Goal: Task Accomplishment & Management: Use online tool/utility

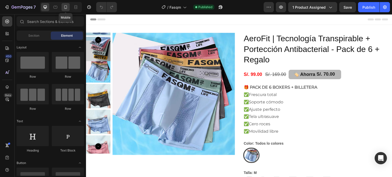
click at [66, 7] on icon at bounding box center [65, 7] width 3 height 4
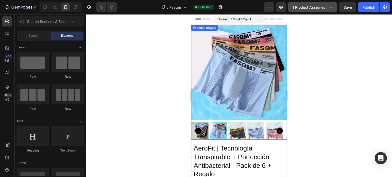
click at [320, 7] on span "1 product assigned" at bounding box center [308, 7] width 33 height 5
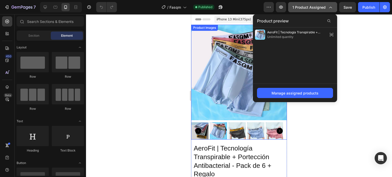
click at [333, 6] on icon "button" at bounding box center [330, 7] width 5 height 5
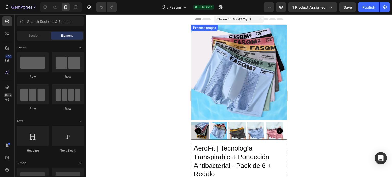
click at [246, 79] on img at bounding box center [239, 73] width 96 height 96
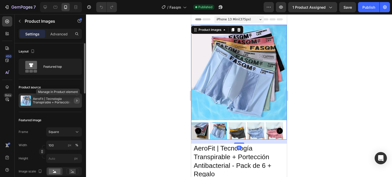
click at [76, 101] on icon "button" at bounding box center [77, 101] width 4 height 4
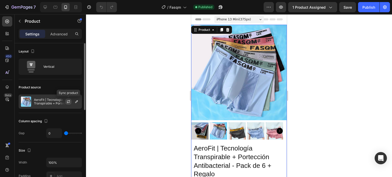
click at [70, 102] on icon "button" at bounding box center [68, 102] width 4 height 4
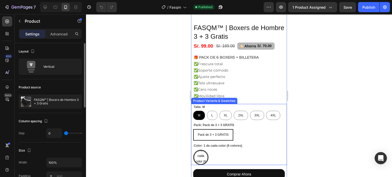
scroll to position [102, 0]
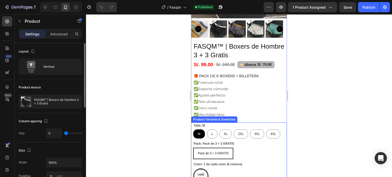
click at [236, 123] on div "Talla: M M M M L L L XL XL XL 2XL 2XL 2XL 3XL 3XL 3XL 4XL 4XL 4XL" at bounding box center [239, 131] width 92 height 16
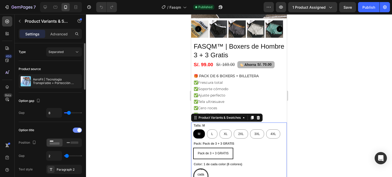
click at [78, 131] on span at bounding box center [79, 130] width 4 height 4
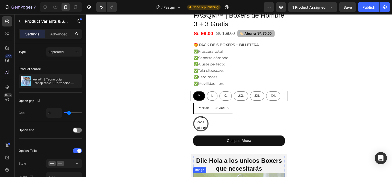
scroll to position [128, 0]
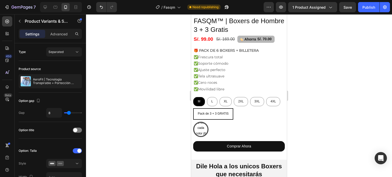
click at [231, 110] on div "Pack de 3 + 3 GRATIS" at bounding box center [213, 114] width 39 height 10
click at [193, 108] on input "Pack de 3 + 3 GRATIS Pack de 3 + 3 GRATIS Pack de 3 + 3 GRATIS" at bounding box center [193, 108] width 0 height 0
click at [214, 112] on span "Pack de 3 + 3 GRATIS" at bounding box center [213, 114] width 31 height 4
click at [193, 108] on input "Pack de 3 + 3 GRATIS Pack de 3 + 3 GRATIS Pack de 3 + 3 GRATIS" at bounding box center [193, 108] width 0 height 0
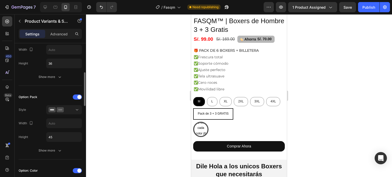
scroll to position [153, 0]
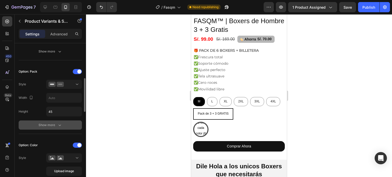
click at [50, 124] on div "Show more" at bounding box center [51, 125] width 24 height 5
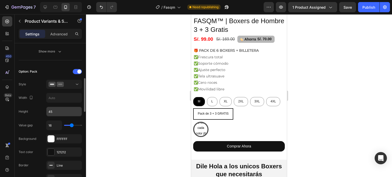
scroll to position [179, 0]
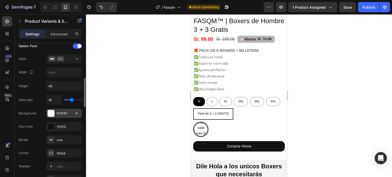
click at [50, 113] on div at bounding box center [51, 113] width 7 height 7
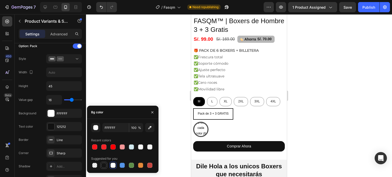
click at [103, 164] on div at bounding box center [103, 165] width 5 height 5
type input "151515"
click at [51, 125] on div at bounding box center [51, 126] width 7 height 7
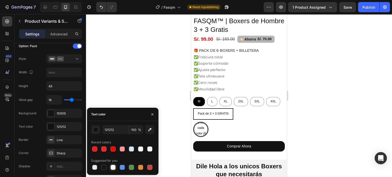
click at [114, 168] on div at bounding box center [112, 167] width 5 height 5
type input "FFFFFF"
click at [80, 103] on div "16" at bounding box center [64, 100] width 36 height 10
click at [151, 114] on icon "button" at bounding box center [152, 115] width 4 height 4
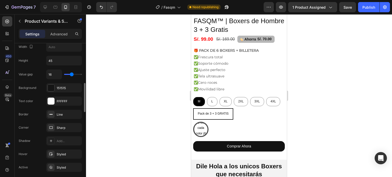
scroll to position [230, 0]
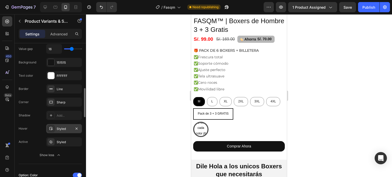
click at [50, 128] on icon at bounding box center [51, 129] width 4 height 4
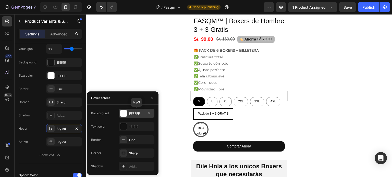
click at [126, 114] on div at bounding box center [123, 113] width 7 height 7
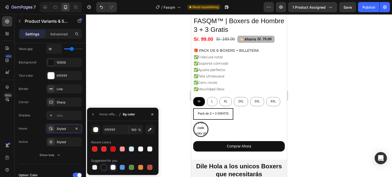
click at [102, 167] on div at bounding box center [103, 167] width 5 height 5
type input "151515"
click at [94, 114] on icon "button" at bounding box center [93, 115] width 4 height 4
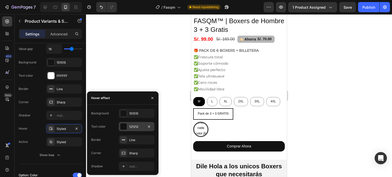
click at [124, 127] on div at bounding box center [123, 126] width 7 height 7
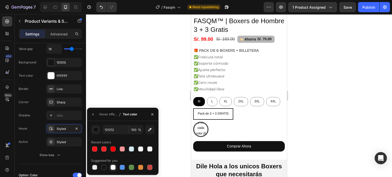
click at [112, 167] on div at bounding box center [112, 167] width 5 height 5
type input "FFFFFF"
click at [93, 114] on icon "button" at bounding box center [93, 115] width 4 height 4
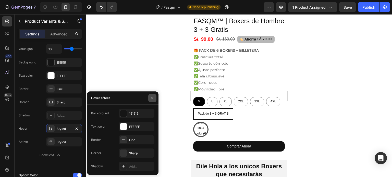
click at [154, 99] on icon "button" at bounding box center [152, 98] width 4 height 4
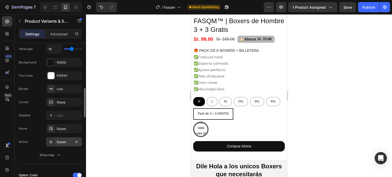
click at [51, 141] on icon at bounding box center [51, 142] width 2 height 2
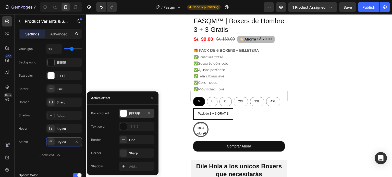
click at [123, 113] on div at bounding box center [123, 113] width 7 height 7
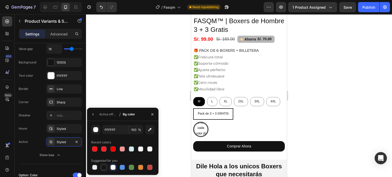
click at [105, 168] on div at bounding box center [103, 167] width 5 height 5
type input "151515"
click at [93, 112] on button "button" at bounding box center [93, 114] width 8 height 8
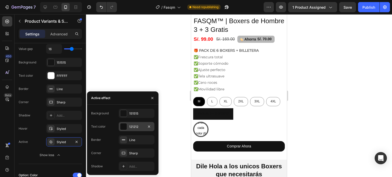
click at [122, 128] on div at bounding box center [123, 126] width 7 height 7
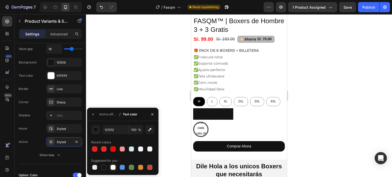
click at [113, 168] on div at bounding box center [112, 167] width 5 height 5
type input "FFFFFF"
click at [153, 113] on icon "button" at bounding box center [152, 115] width 4 height 4
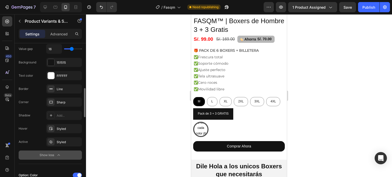
click at [59, 154] on icon "button" at bounding box center [58, 155] width 5 height 5
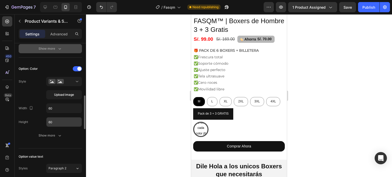
scroll to position [204, 0]
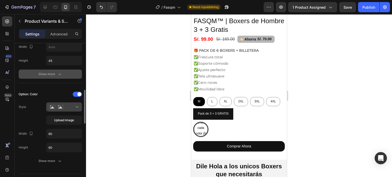
click at [70, 108] on div at bounding box center [63, 107] width 31 height 5
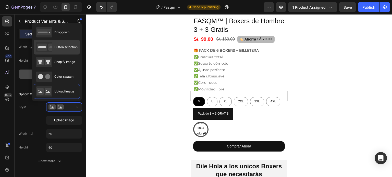
click at [63, 46] on span "Button selection" at bounding box center [65, 47] width 23 height 5
type input "45"
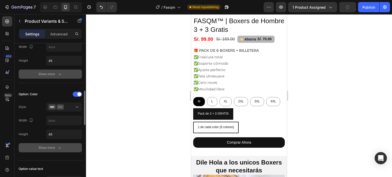
click at [54, 151] on button "Show more" at bounding box center [50, 147] width 63 height 9
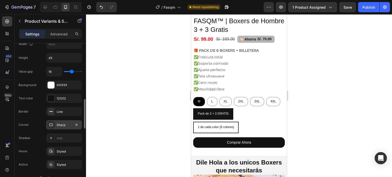
scroll to position [306, 0]
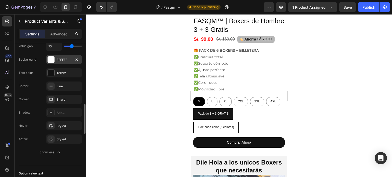
click at [52, 60] on div at bounding box center [51, 59] width 7 height 7
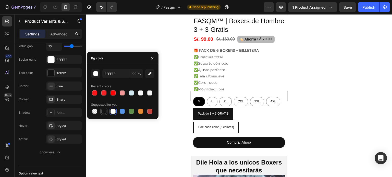
click at [106, 112] on div at bounding box center [103, 111] width 5 height 5
type input "151515"
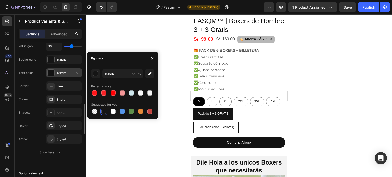
click at [71, 74] on div "121212" at bounding box center [64, 73] width 15 height 5
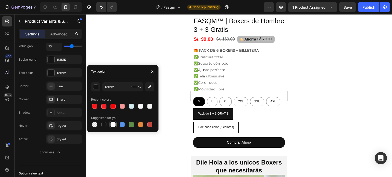
click at [114, 125] on div at bounding box center [112, 124] width 5 height 5
type input "FFFFFF"
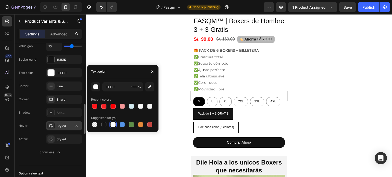
click at [55, 125] on div "Styled" at bounding box center [64, 125] width 36 height 9
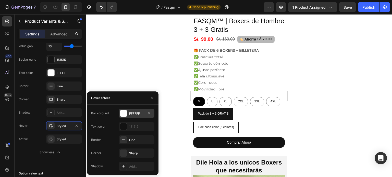
click at [121, 115] on div at bounding box center [123, 113] width 7 height 7
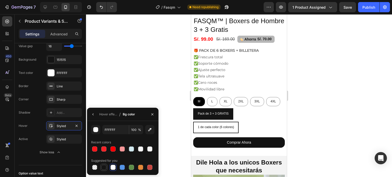
click at [104, 167] on div at bounding box center [103, 167] width 5 height 5
type input "151515"
click at [92, 115] on icon "button" at bounding box center [93, 115] width 4 height 4
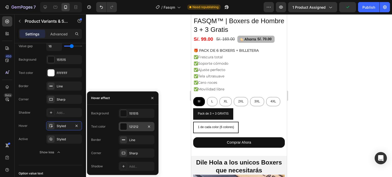
click at [129, 125] on div "121212" at bounding box center [137, 126] width 36 height 9
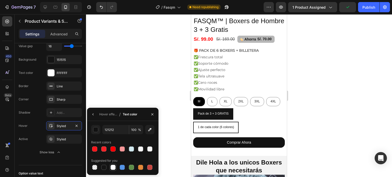
click at [112, 169] on div at bounding box center [112, 167] width 5 height 5
type input "FFFFFF"
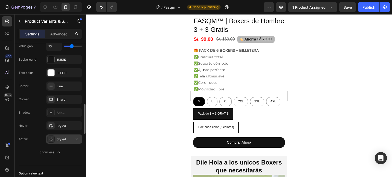
click at [56, 138] on div "Styled" at bounding box center [64, 139] width 36 height 9
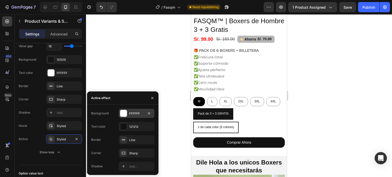
click at [125, 117] on div at bounding box center [123, 113] width 7 height 7
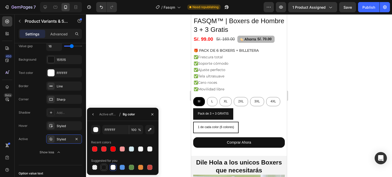
click at [104, 167] on div at bounding box center [103, 167] width 5 height 5
type input "151515"
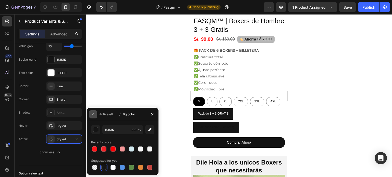
click at [93, 116] on icon "button" at bounding box center [93, 115] width 4 height 4
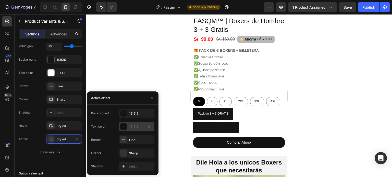
click at [123, 129] on div at bounding box center [123, 126] width 7 height 7
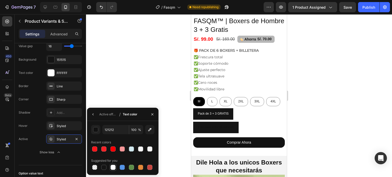
click at [114, 167] on div at bounding box center [112, 167] width 5 height 5
type input "FFFFFF"
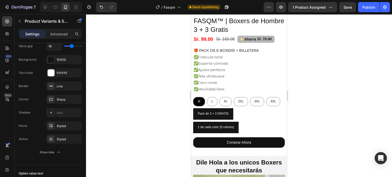
click at [138, 86] on div at bounding box center [239, 95] width 306 height 163
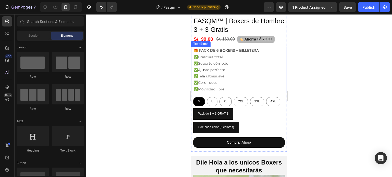
click at [231, 67] on p "✅Ajuste perfecto" at bounding box center [239, 70] width 91 height 6
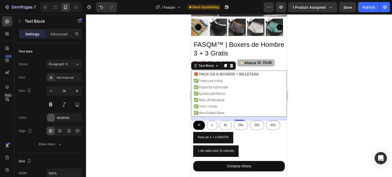
scroll to position [102, 0]
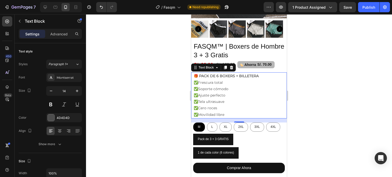
click at [215, 99] on p "✅Tela ultrasuave" at bounding box center [239, 102] width 91 height 6
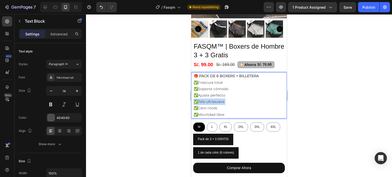
click at [215, 99] on p "✅Tela ultrasuave" at bounding box center [239, 102] width 91 height 6
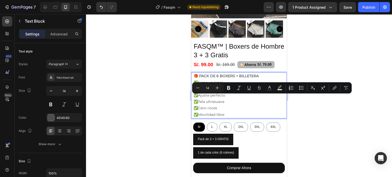
click at [233, 105] on p "✅Cero roces" at bounding box center [239, 108] width 91 height 6
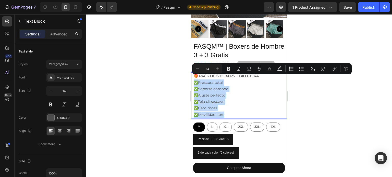
drag, startPoint x: 227, startPoint y: 112, endPoint x: 195, endPoint y: 78, distance: 46.7
click at [194, 78] on div "🎁 PACK DE 6 BOXERS + BILLETERA ✅Frescura total ✅Soporte cómodo ✅Ajuste perfecto…" at bounding box center [239, 95] width 92 height 46
click at [200, 80] on p "✅Frescura total" at bounding box center [239, 83] width 91 height 6
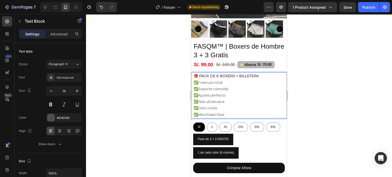
click at [198, 74] on strong "🎁 PACK DE 6 BOXERS + BILLETERA" at bounding box center [226, 76] width 65 height 5
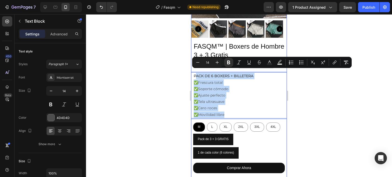
drag, startPoint x: 221, startPoint y: 104, endPoint x: 195, endPoint y: 68, distance: 44.7
click at [195, 68] on div "FASQM™ | Boxers de Hombre 3 + 3 Gratis Product Title S/. 99.00 Product Price Pr…" at bounding box center [239, 110] width 96 height 136
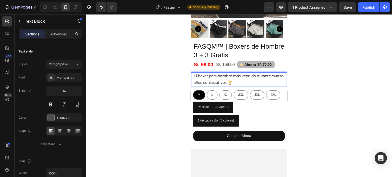
click at [194, 74] on strong "El bóxer para hombre más vendido durante cuatro años consecutivos 🏆" at bounding box center [239, 79] width 90 height 11
click at [217, 74] on strong "El bóxer para hombre más vendido durante cuatro años consecutivos 🏆" at bounding box center [239, 79] width 90 height 11
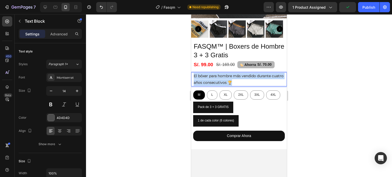
click at [217, 74] on strong "El bóxer para hombre más vendido durante cuatro años consecutivos 🏆" at bounding box center [239, 79] width 90 height 11
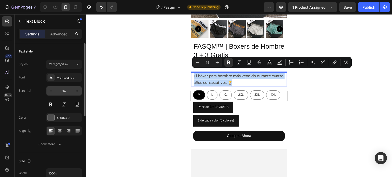
scroll to position [0, 0]
click at [238, 78] on strong "El bóxer para hombre más vendido durante cuatro años consecutivos 🏆" at bounding box center [239, 79] width 90 height 11
click at [234, 81] on p "El bóxer para hombre más vendido durante cuatro años consecutivos 🏆" at bounding box center [239, 79] width 91 height 13
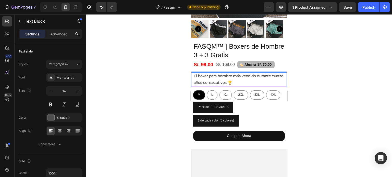
click at [240, 78] on strong "El bóxer para hombre más vendido durante cuatro años consecutivos 🏆" at bounding box center [239, 79] width 90 height 11
click at [196, 74] on strong "El bóxer para hombre más vendido durante cuatro años consecutivos 🏆" at bounding box center [239, 79] width 90 height 11
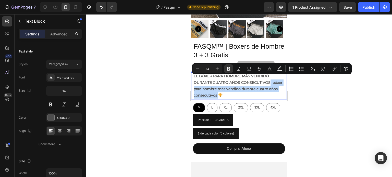
drag, startPoint x: 227, startPoint y: 91, endPoint x: 268, endPoint y: 78, distance: 43.4
click at [268, 78] on strong "EL BOXER PARA HOMBRE MÁS VENDIDO DURANTE CUATRO AÑOS CONSECUTIVOSl bóxer para h…" at bounding box center [238, 86] width 89 height 24
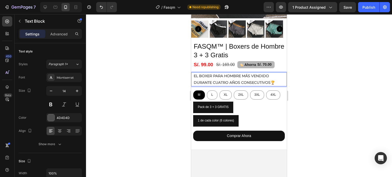
click at [298, 95] on div at bounding box center [239, 95] width 306 height 163
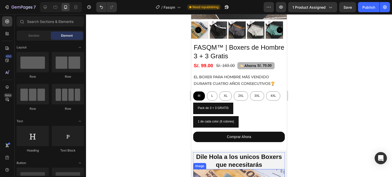
scroll to position [77, 0]
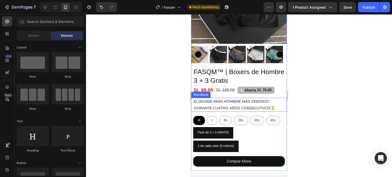
click at [276, 102] on p "EL BOXER PARA HOMBRE MÁS VENDIDO DURANTE CUATRO AÑOS CONSECUTIVOS🏆" at bounding box center [239, 104] width 91 height 13
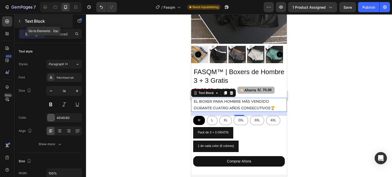
click at [20, 20] on icon "button" at bounding box center [20, 21] width 2 height 3
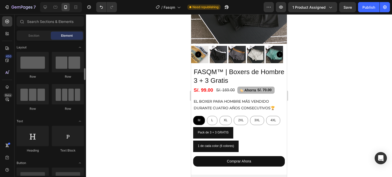
scroll to position [26, 0]
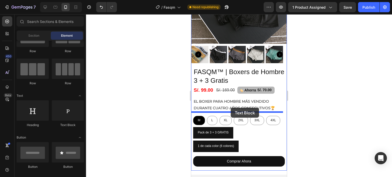
drag, startPoint x: 259, startPoint y: 126, endPoint x: 231, endPoint y: 108, distance: 33.5
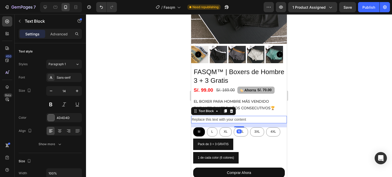
click at [243, 116] on div "Replace this text with your content" at bounding box center [239, 119] width 96 height 7
click at [243, 117] on p "Replace this text with your content" at bounding box center [239, 120] width 95 height 6
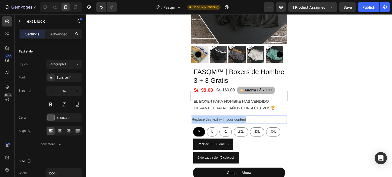
click at [243, 117] on p "Replace this text with your content" at bounding box center [239, 120] width 95 height 6
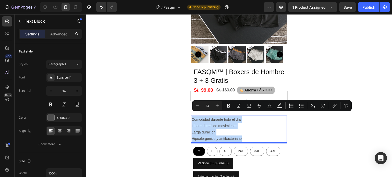
drag, startPoint x: 246, startPoint y: 134, endPoint x: 192, endPoint y: 114, distance: 58.0
click at [192, 116] on div "Comodidad durante todo el día Libertad total de movimiento Larga duración Hipoa…" at bounding box center [239, 129] width 96 height 27
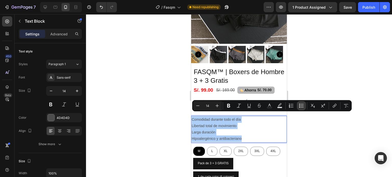
click at [299, 106] on icon "Editor contextual toolbar" at bounding box center [301, 105] width 5 height 5
type input "14"
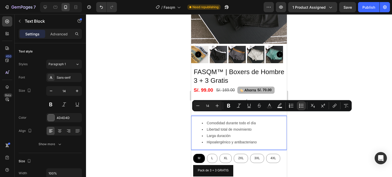
click at [265, 133] on li "Larga duración" at bounding box center [244, 136] width 84 height 6
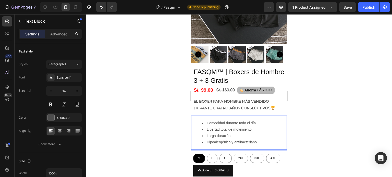
click at [215, 116] on div "Comodidad durante todo el día Libertad total de movimiento Larga duración Hipoa…" at bounding box center [239, 133] width 96 height 34
click at [209, 116] on div "Comodidad durante todo el día Libertad total de movimiento Larga duración Hipoa…" at bounding box center [239, 133] width 96 height 34
click at [204, 120] on li "Comodidad durante todo el día" at bounding box center [244, 123] width 84 height 6
click at [196, 116] on div "Comodidad durante todo el día Libertad total de movimiento Larga duración Hipoa…" at bounding box center [239, 133] width 96 height 34
click at [200, 120] on ul "Comodidad durante todo el día Libertad total de movimiento Larga duración Hipoa…" at bounding box center [239, 133] width 95 height 26
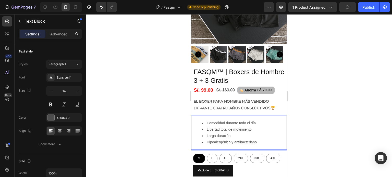
drag, startPoint x: 265, startPoint y: 132, endPoint x: 285, endPoint y: 134, distance: 20.0
click at [265, 133] on li "Larga duración" at bounding box center [244, 136] width 84 height 6
click at [343, 135] on div at bounding box center [239, 95] width 306 height 163
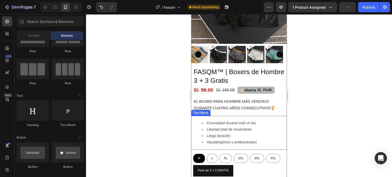
click at [254, 139] on li "Hipoalergénico y antibacteriano" at bounding box center [244, 142] width 84 height 6
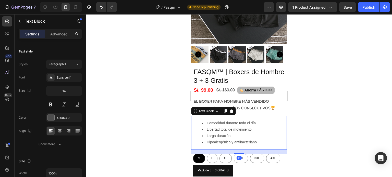
click at [231, 109] on icon at bounding box center [231, 111] width 3 height 4
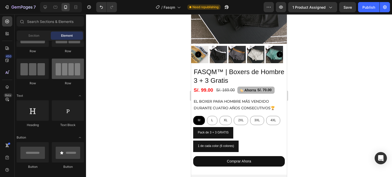
scroll to position [0, 0]
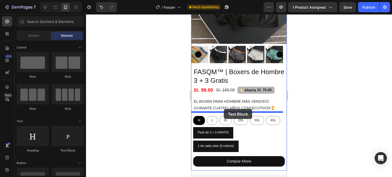
drag, startPoint x: 260, startPoint y: 148, endPoint x: 224, endPoint y: 109, distance: 52.7
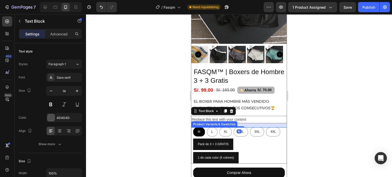
click at [213, 121] on div "Product Variants & Swatches" at bounding box center [214, 124] width 46 height 6
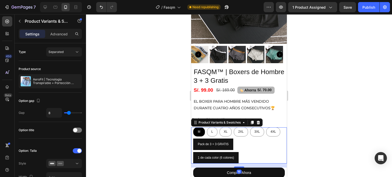
click at [306, 109] on div at bounding box center [239, 95] width 306 height 163
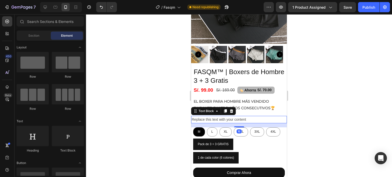
click at [240, 116] on div "Replace this text with your content" at bounding box center [239, 119] width 96 height 7
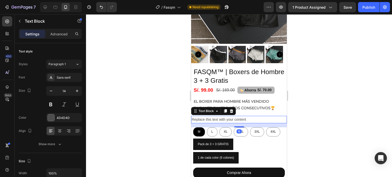
click at [239, 116] on div "Replace this text with your content" at bounding box center [239, 119] width 96 height 7
click at [239, 117] on p "Replace this text with your content" at bounding box center [239, 120] width 95 height 6
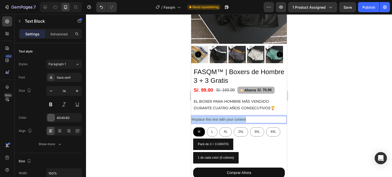
click at [239, 117] on p "Replace this text with your content" at bounding box center [239, 120] width 95 height 6
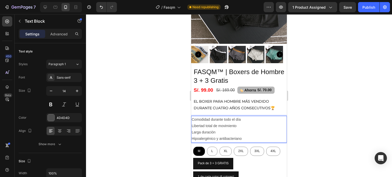
click at [193, 117] on p "Comodidad durante todo el día" at bounding box center [239, 120] width 95 height 6
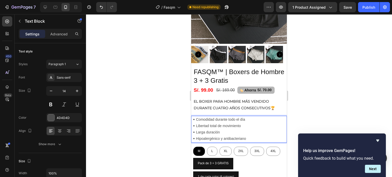
click at [329, 89] on div at bounding box center [239, 95] width 306 height 163
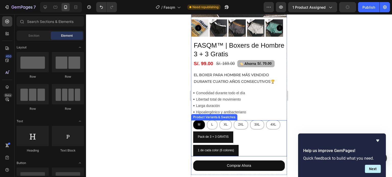
scroll to position [102, 0]
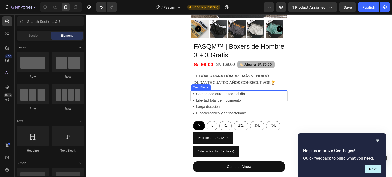
click at [250, 91] on p "▪️Comodidad durante todo el día" at bounding box center [239, 94] width 95 height 6
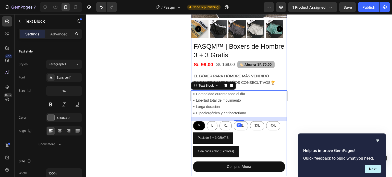
click at [255, 84] on div "FASQM™ | Boxers de Hombre 3 + 3 Gratis Product Title S/. 99.00 Product Price Pr…" at bounding box center [239, 109] width 96 height 134
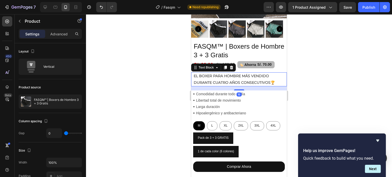
click at [255, 79] on strong "EL BOXER PARA HOMBRE MÁS VENDIDO DURANTE CUATRO AÑOS CONSECUTIVOS🏆" at bounding box center [234, 79] width 81 height 11
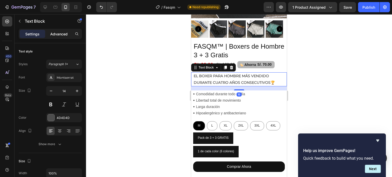
click at [67, 35] on p "Advanced" at bounding box center [58, 33] width 17 height 5
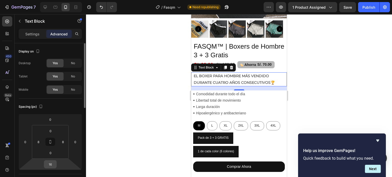
click at [50, 163] on input "16" at bounding box center [50, 165] width 10 height 8
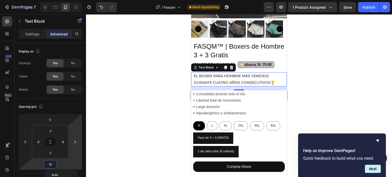
type input "8"
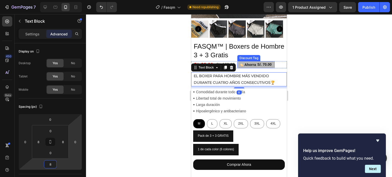
click at [312, 53] on div at bounding box center [239, 95] width 306 height 163
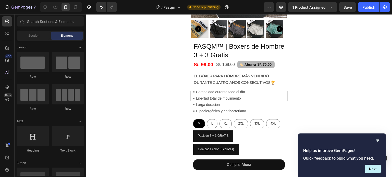
click at [319, 86] on div at bounding box center [239, 95] width 306 height 163
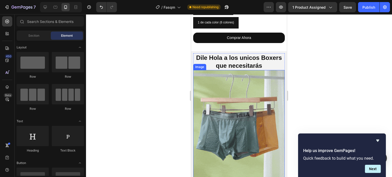
scroll to position [230, 0]
